Goal: Task Accomplishment & Management: Complete application form

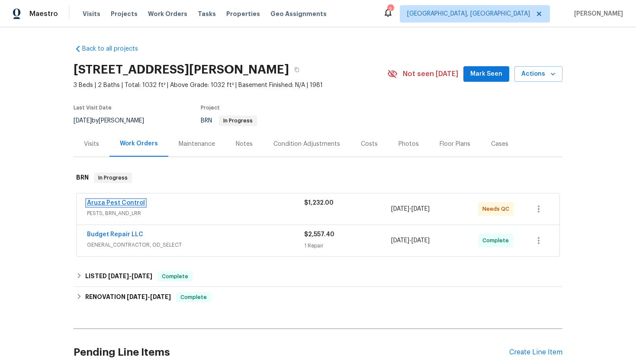
click at [108, 203] on link "Aruza Pest Control" at bounding box center [116, 203] width 58 height 6
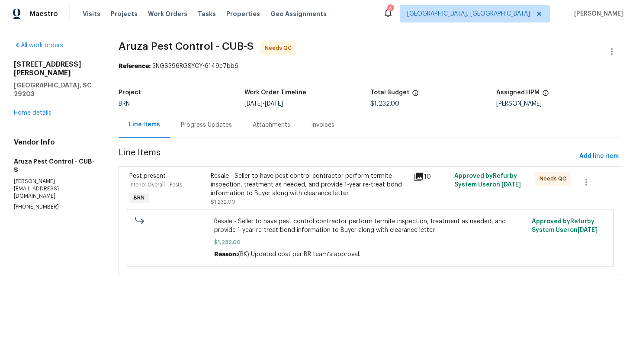
click at [300, 192] on div "Resale - Seller to have pest control contractor perform termite inspection, tre…" at bounding box center [310, 185] width 198 height 26
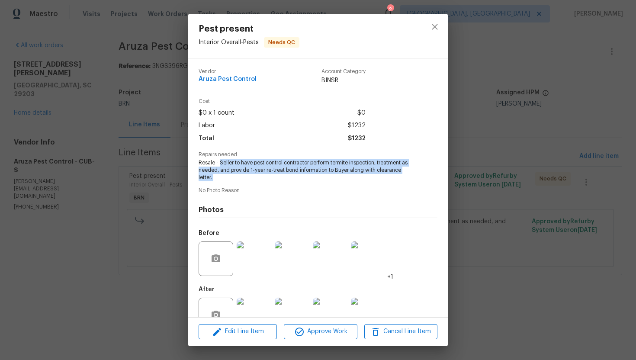
drag, startPoint x: 218, startPoint y: 163, endPoint x: 253, endPoint y: 186, distance: 42.0
click at [253, 186] on div "Vendor Aruza Pest Control Account Category BINSR Cost $0 x 1 count $0 Labor $12…" at bounding box center [317, 200] width 239 height 276
copy span "Seller to have pest control contractor perform termite inspection, treatment as…"
click at [139, 167] on div "Pest present Interior Overall - Pests Needs QC Vendor Aruza Pest Control Accoun…" at bounding box center [318, 180] width 636 height 360
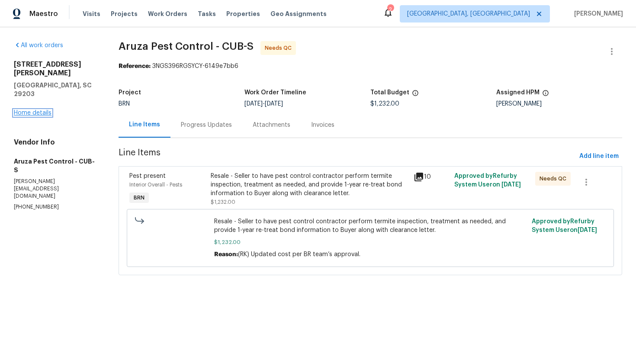
click at [35, 110] on link "Home details" at bounding box center [33, 113] width 38 height 6
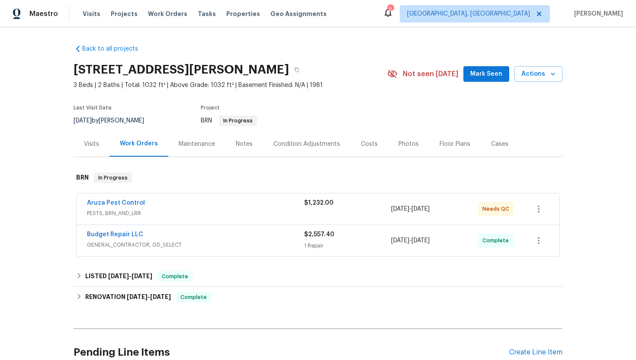
scroll to position [80, 0]
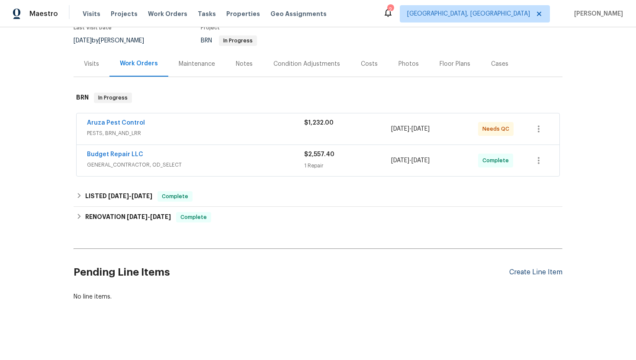
click at [550, 273] on div "Create Line Item" at bounding box center [535, 272] width 53 height 8
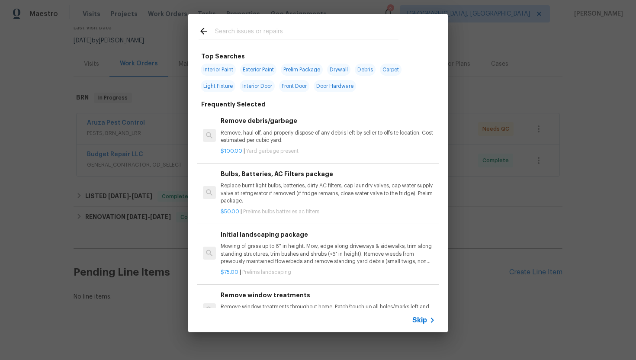
click at [421, 320] on span "Skip" at bounding box center [419, 320] width 15 height 9
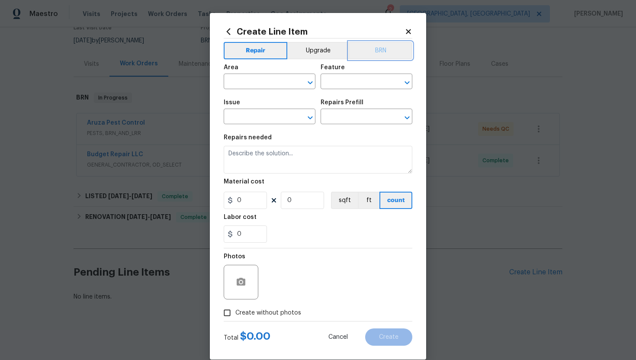
click at [397, 52] on button "BRN" at bounding box center [381, 50] width 64 height 17
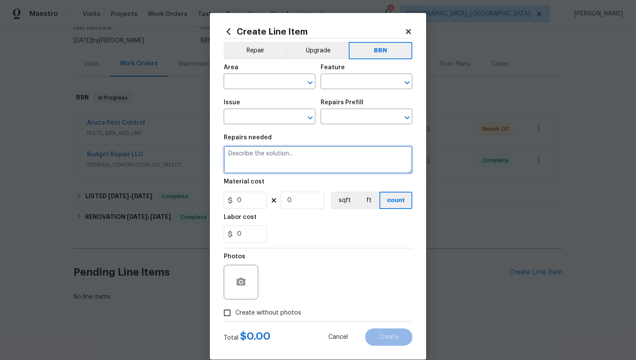
click at [344, 162] on textarea at bounding box center [318, 160] width 189 height 28
paste textarea "Seller to have pest control contractor perform termite inspection, treatment as…"
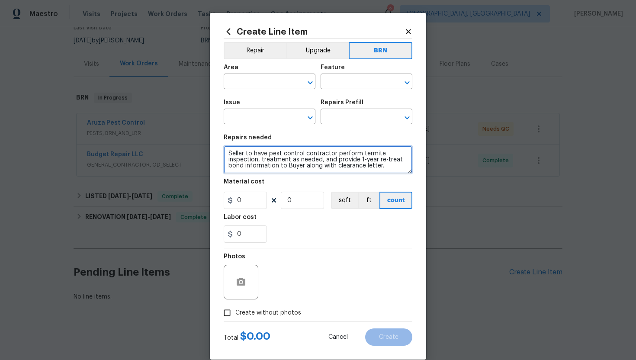
scroll to position [2, 0]
click at [229, 154] on textarea "Seller to have pest control contractor perform termite inspection, treatment as…" at bounding box center [318, 160] width 189 height 28
type textarea "Duplicate - Seller to have pest control contractor perform termite inspection, …"
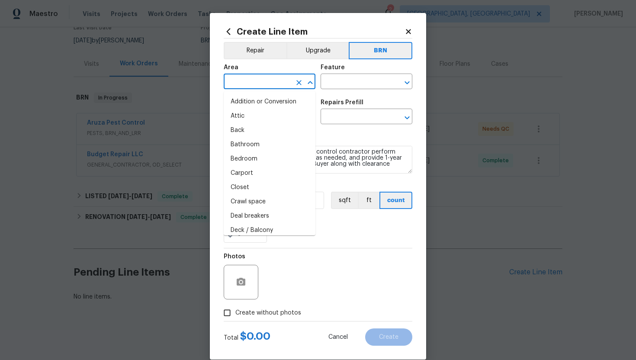
click at [254, 85] on input "text" at bounding box center [257, 82] width 67 height 13
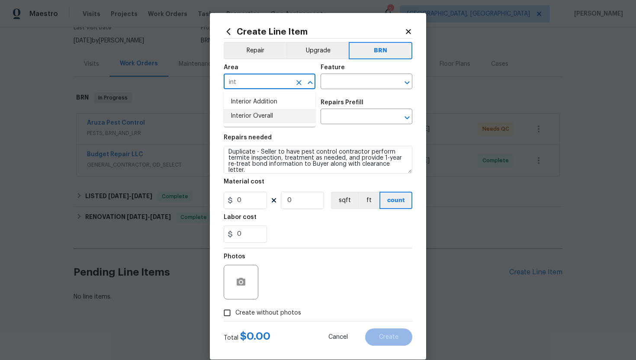
click at [264, 112] on li "Interior Overall" at bounding box center [270, 116] width 92 height 14
type input "Interior Overall"
click at [343, 80] on input "text" at bounding box center [353, 82] width 67 height 13
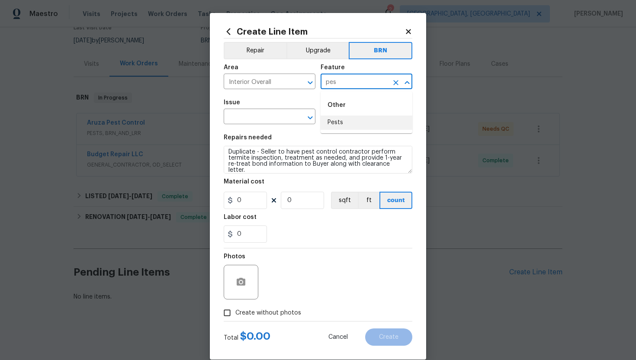
click at [355, 119] on li "Pests" at bounding box center [366, 122] width 92 height 14
type input "Pests"
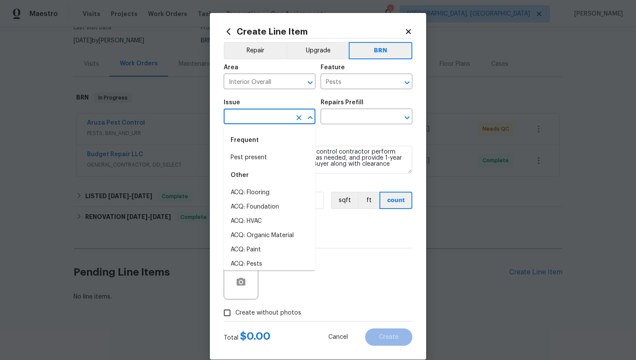
click at [255, 119] on input "text" at bounding box center [257, 117] width 67 height 13
click at [255, 161] on li "Pest present" at bounding box center [270, 157] width 92 height 14
type input "Pest present"
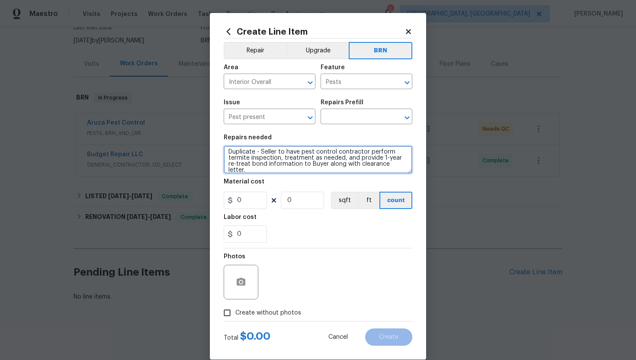
scroll to position [6, 0]
drag, startPoint x: 226, startPoint y: 152, endPoint x: 278, endPoint y: 181, distance: 59.4
click at [278, 181] on section "Repairs needed Duplicate - Seller to have pest control contractor perform termi…" at bounding box center [318, 188] width 189 height 118
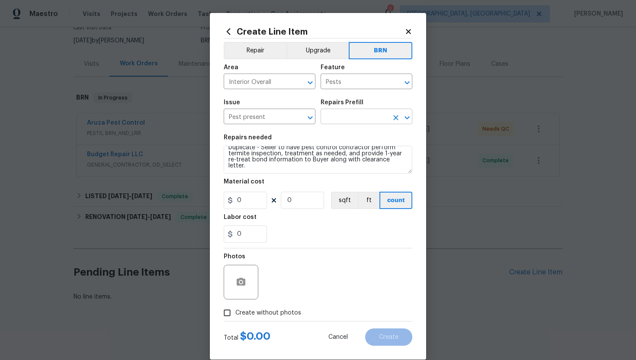
click at [342, 119] on input "text" at bounding box center [353, 117] width 67 height 13
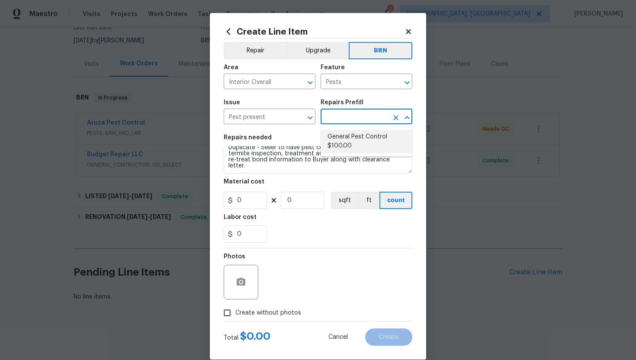
click at [344, 141] on li "General Pest Control $100.00" at bounding box center [366, 141] width 92 height 23
type input "General Pest Control $100.00"
type textarea "General pest treatment for active pest/insect infestation - non termite"
type input "100"
type input "1"
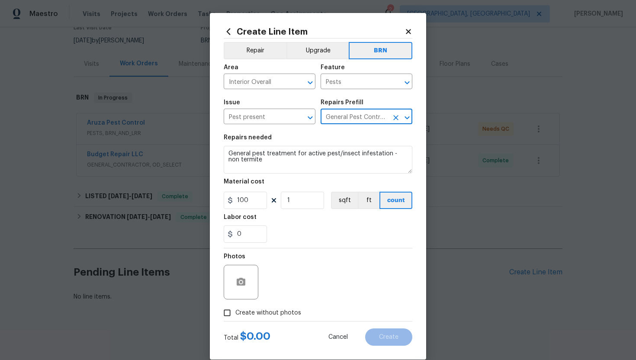
scroll to position [0, 0]
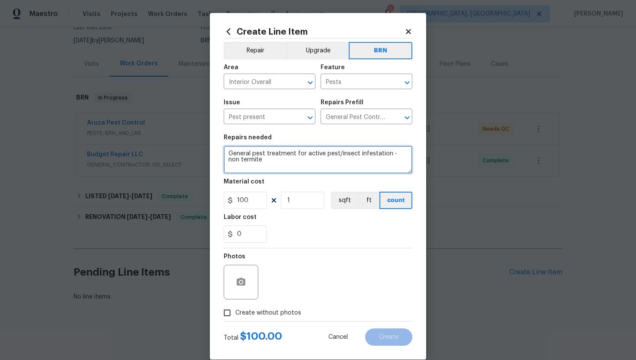
drag, startPoint x: 227, startPoint y: 153, endPoint x: 273, endPoint y: 181, distance: 54.1
click at [273, 181] on section "Repairs needed General pest treatment for active pest/insect infestation - non …" at bounding box center [318, 188] width 189 height 118
paste textarea "Duplicate - Seller to have pest control contractor perform termite inspection, …"
type textarea "Duplicate - Seller to have pest control contractor perform termite inspection, …"
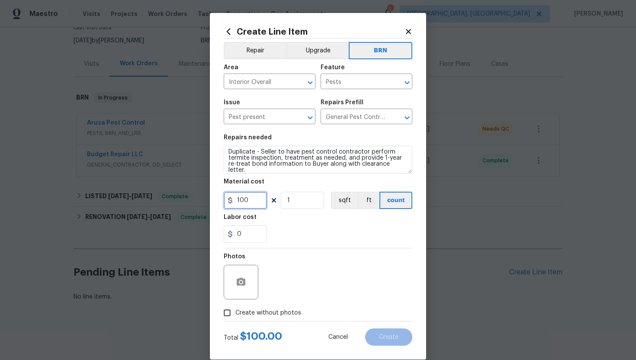
drag, startPoint x: 253, startPoint y: 202, endPoint x: 227, endPoint y: 201, distance: 26.0
click at [227, 201] on div "100" at bounding box center [245, 200] width 43 height 17
click at [238, 203] on input "0" at bounding box center [245, 200] width 43 height 17
type input "250"
click at [291, 230] on div "0" at bounding box center [318, 233] width 189 height 17
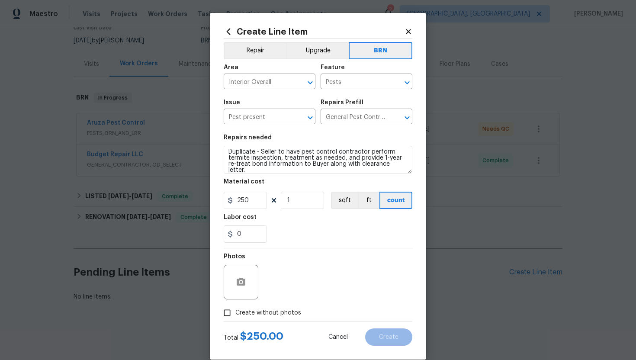
click at [235, 312] on span "Create without photos" at bounding box center [268, 312] width 66 height 9
click at [235, 312] on input "Create without photos" at bounding box center [227, 312] width 16 height 16
checkbox input "true"
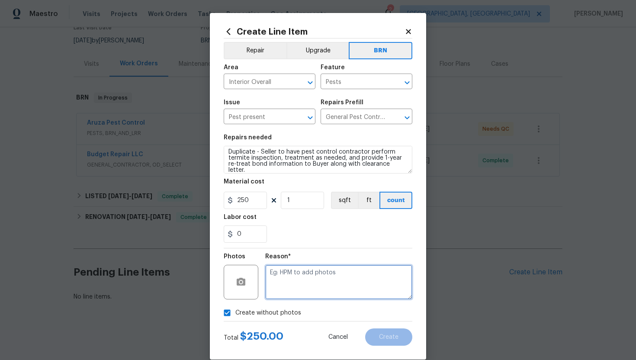
click at [314, 282] on textarea at bounding box center [338, 282] width 147 height 35
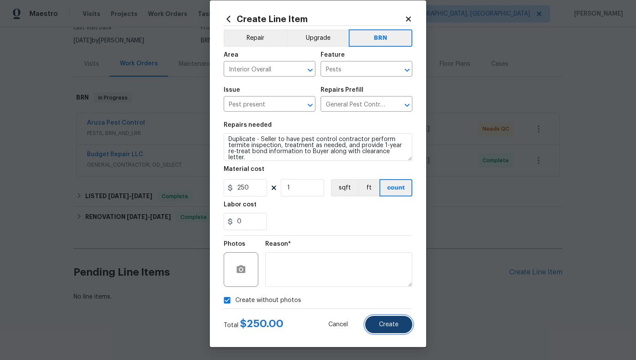
click at [388, 322] on span "Create" at bounding box center [388, 324] width 19 height 6
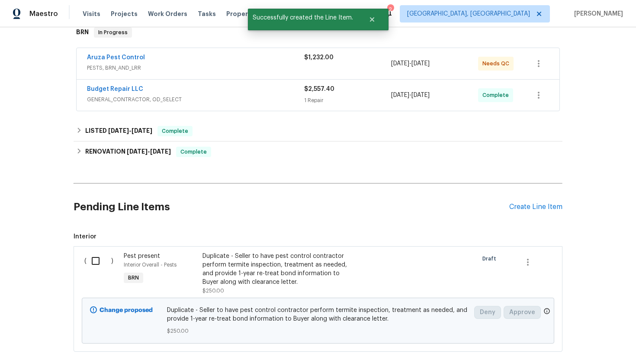
scroll to position [196, 0]
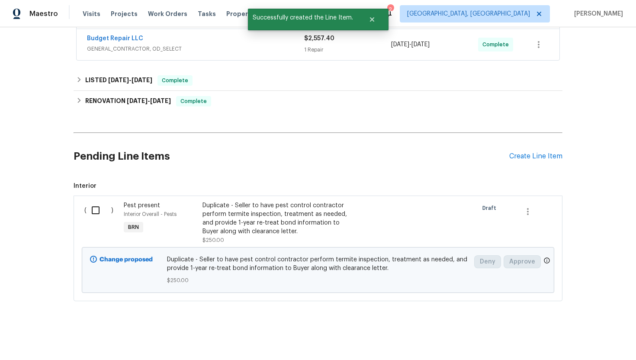
click at [95, 210] on input "checkbox" at bounding box center [98, 210] width 25 height 18
checkbox input "true"
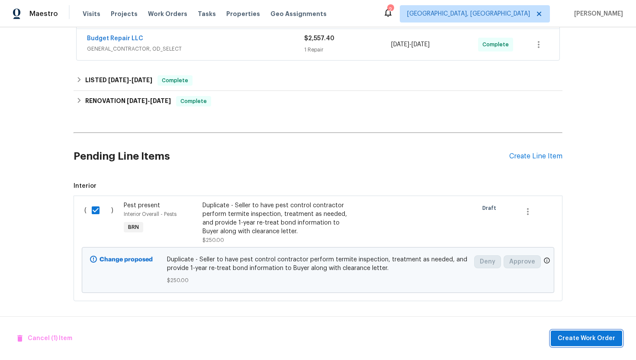
click at [593, 334] on span "Create Work Order" at bounding box center [586, 338] width 58 height 11
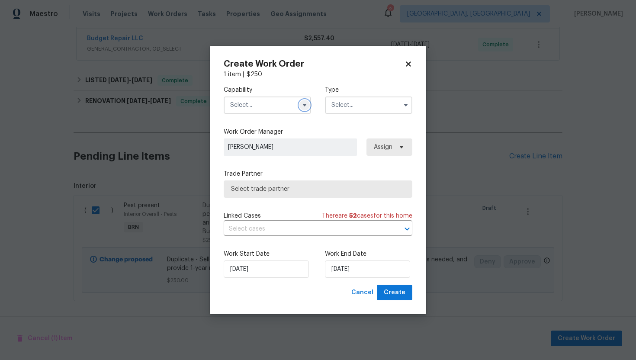
click at [305, 108] on button "button" at bounding box center [304, 105] width 10 height 10
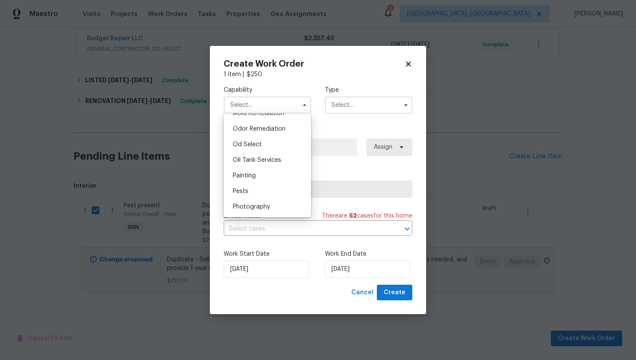
scroll to position [685, 0]
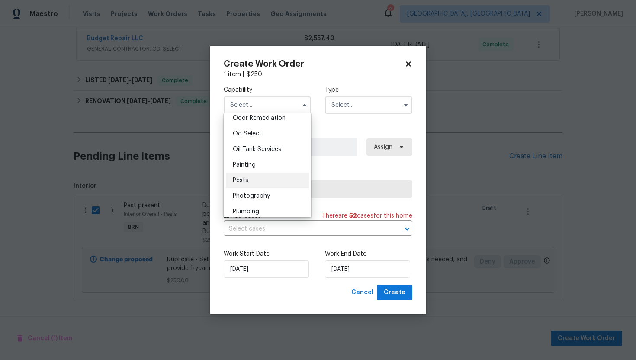
click at [274, 176] on div "Pests" at bounding box center [267, 181] width 83 height 16
type input "Pests"
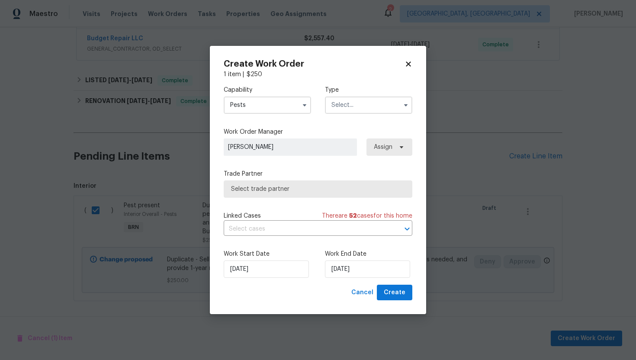
click at [363, 108] on input "text" at bounding box center [368, 104] width 87 height 17
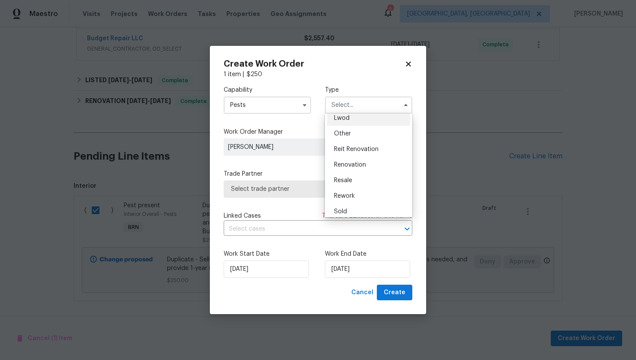
scroll to position [103, 0]
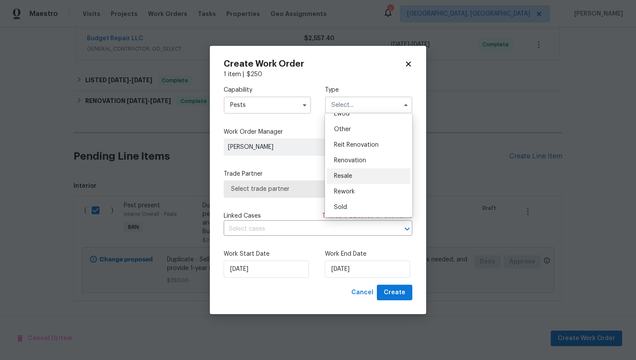
click at [352, 179] on div "Resale" at bounding box center [368, 176] width 83 height 16
type input "Resale"
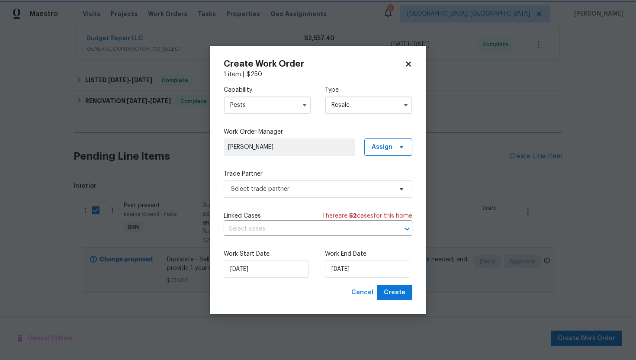
scroll to position [0, 0]
click at [298, 231] on input "text" at bounding box center [306, 228] width 164 height 13
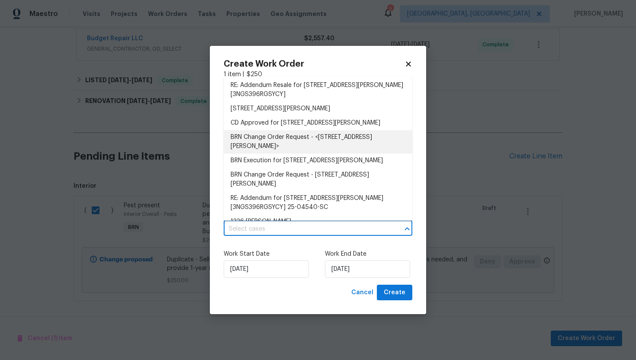
scroll to position [81, 0]
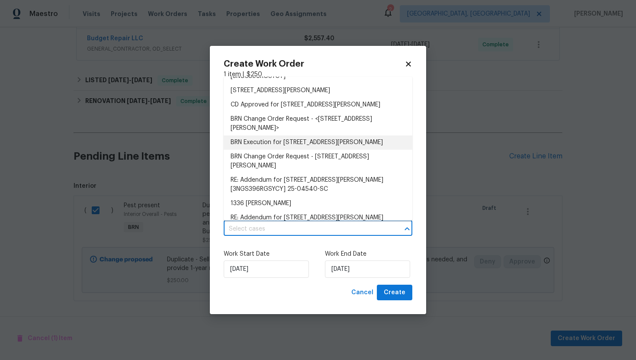
click at [304, 137] on li "BRN Execution for [STREET_ADDRESS][PERSON_NAME]" at bounding box center [318, 142] width 189 height 14
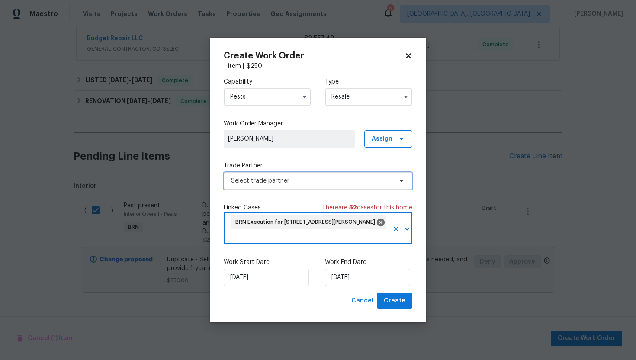
click at [281, 180] on span "Select trade partner" at bounding box center [311, 180] width 161 height 9
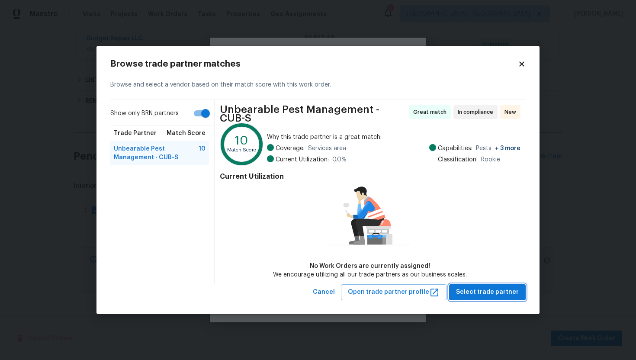
click at [478, 287] on span "Select trade partner" at bounding box center [487, 292] width 63 height 11
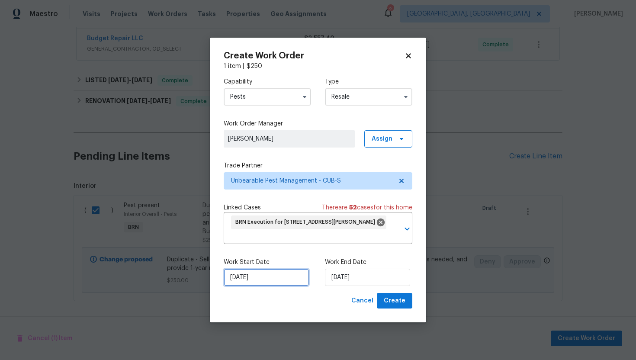
click at [243, 279] on input "[DATE]" at bounding box center [266, 277] width 85 height 17
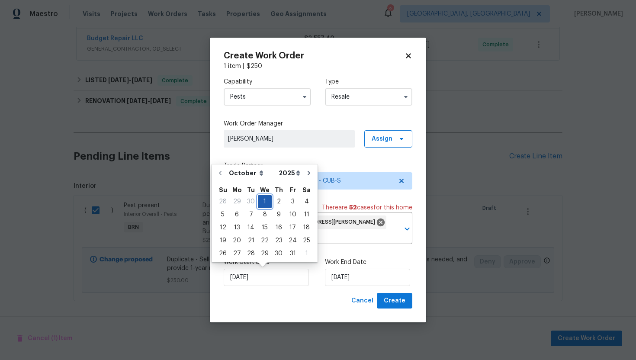
click at [267, 201] on div "1" at bounding box center [265, 201] width 14 height 12
click at [342, 278] on input "[DATE]" at bounding box center [367, 277] width 85 height 17
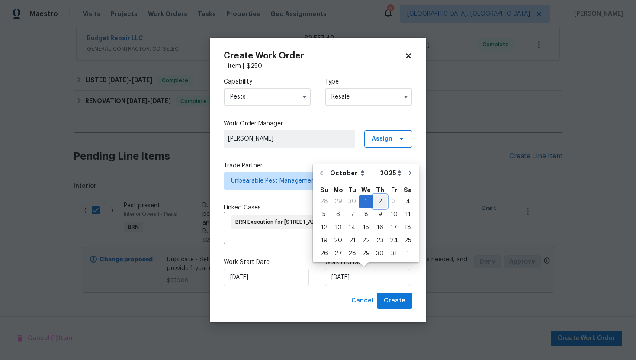
click at [378, 203] on div "2" at bounding box center [380, 201] width 14 height 12
type input "[DATE]"
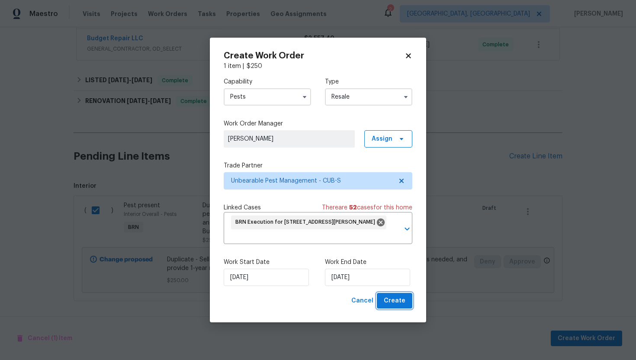
click at [401, 304] on span "Create" at bounding box center [395, 300] width 22 height 11
checkbox input "false"
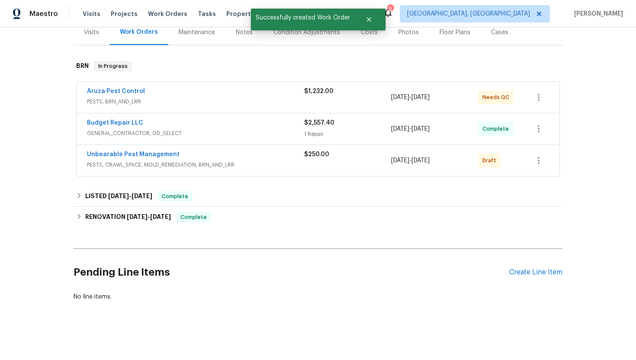
scroll to position [0, 0]
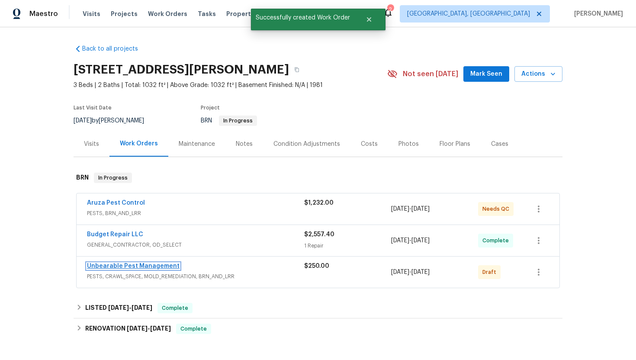
click at [113, 267] on link "Unbearable Pest Management" at bounding box center [133, 266] width 93 height 6
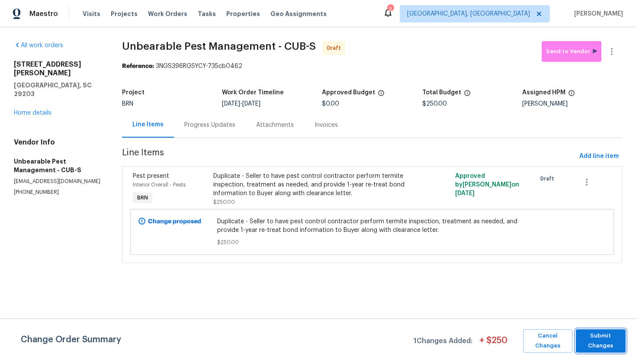
click at [598, 336] on span "Submit Changes" at bounding box center [600, 341] width 41 height 20
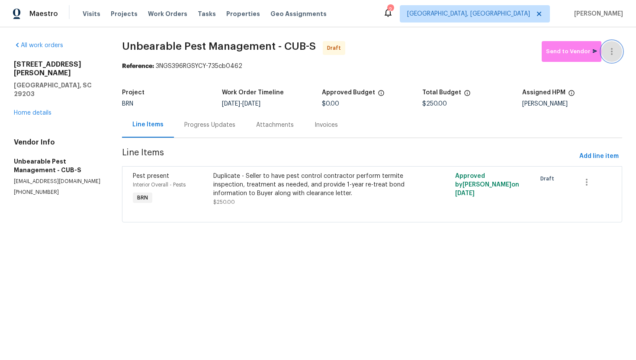
click at [613, 56] on icon "button" at bounding box center [611, 51] width 10 height 10
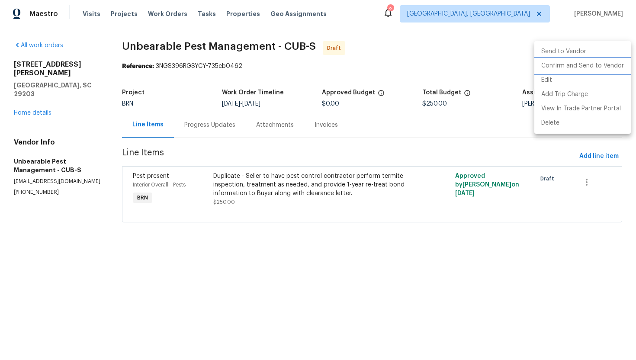
click at [610, 60] on li "Confirm and Send to Vendor" at bounding box center [582, 66] width 96 height 14
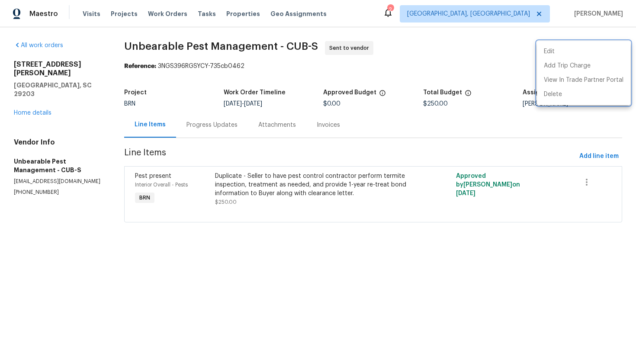
click at [230, 132] on div at bounding box center [318, 180] width 636 height 360
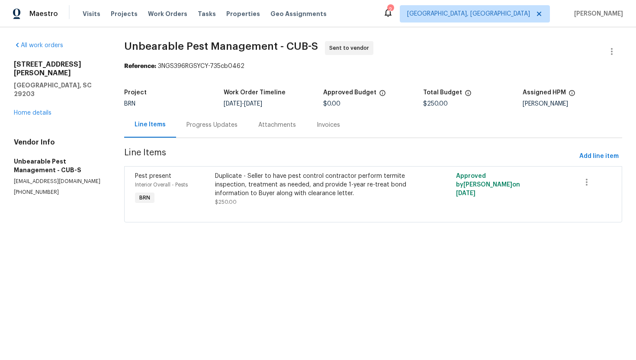
click at [226, 129] on div "Progress Updates" at bounding box center [212, 125] width 72 height 26
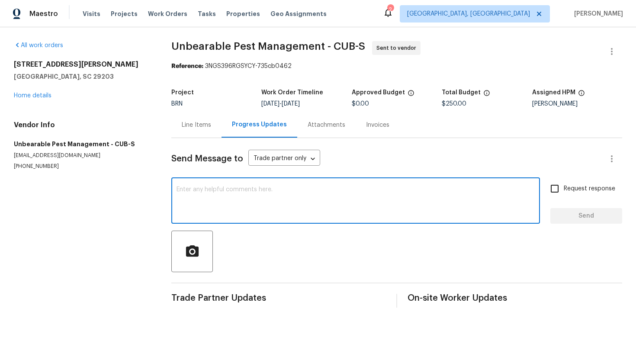
click at [238, 205] on textarea at bounding box center [355, 201] width 358 height 30
paste textarea "inspect home and provide clear WDIR"
click at [253, 190] on textarea "Hi! Can you please inspect home and provide clear WDIR" at bounding box center [355, 201] width 358 height 30
click at [354, 189] on textarea "Hi! Can you please inspect the home and provide clear WDIR" at bounding box center [355, 201] width 358 height 30
click at [390, 188] on textarea "Hi! Can you please inspect the home and provide clear WDIR?" at bounding box center [355, 201] width 358 height 30
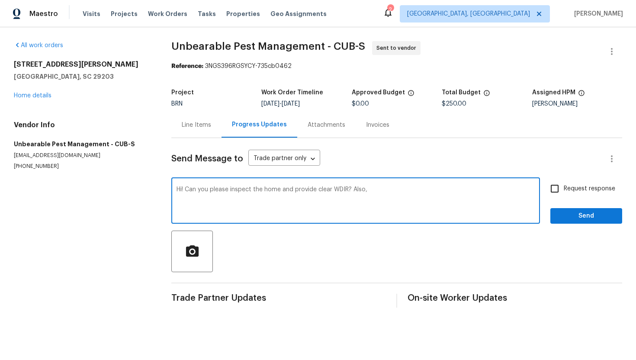
paste textarea "If any issues are found to prevent clear WDIR, they should call us while onsite"
drag, startPoint x: 499, startPoint y: 191, endPoint x: 531, endPoint y: 190, distance: 32.4
click at [531, 190] on textarea "Hi! Can you please inspect the home and provide clear WDIR? Also, If any issues…" at bounding box center [355, 201] width 358 height 30
click at [283, 198] on textarea "Hi! Can you please inspect the home and provide clear WDIR? Also, If any issues…" at bounding box center [355, 201] width 358 height 30
type textarea "Hi! Can you please inspect the home and provide clear WDIR? Also, If any issues…"
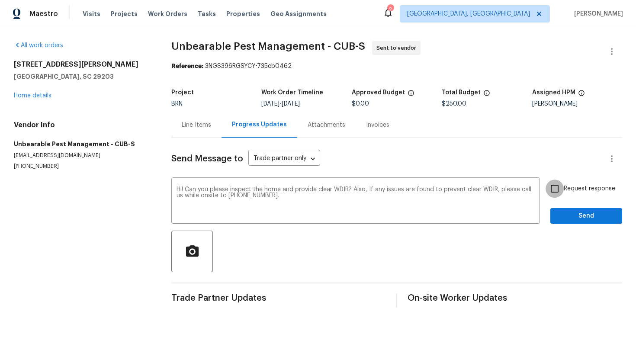
click at [555, 192] on input "Request response" at bounding box center [554, 188] width 18 height 18
checkbox input "true"
click at [569, 212] on span "Send" at bounding box center [586, 216] width 58 height 11
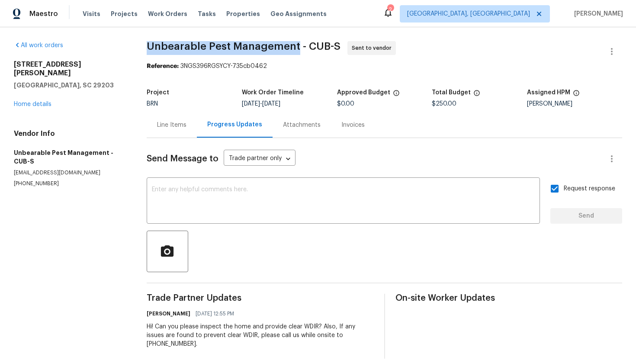
drag, startPoint x: 144, startPoint y: 45, endPoint x: 296, endPoint y: 50, distance: 152.3
click at [296, 50] on div "All work orders [STREET_ADDRESS][PERSON_NAME] Home details Vendor Info Unbearab…" at bounding box center [318, 199] width 636 height 345
copy span "Unbearable Pest Management"
